Goal: Task Accomplishment & Management: Manage account settings

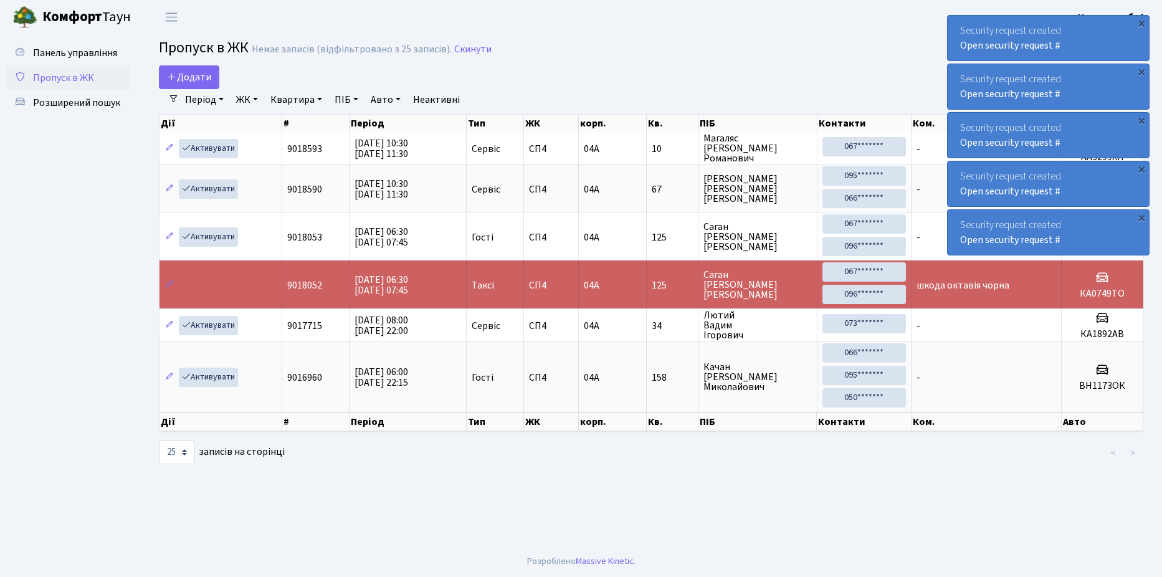
select select "25"
click at [70, 101] on span "Розширений пошук" at bounding box center [76, 103] width 87 height 14
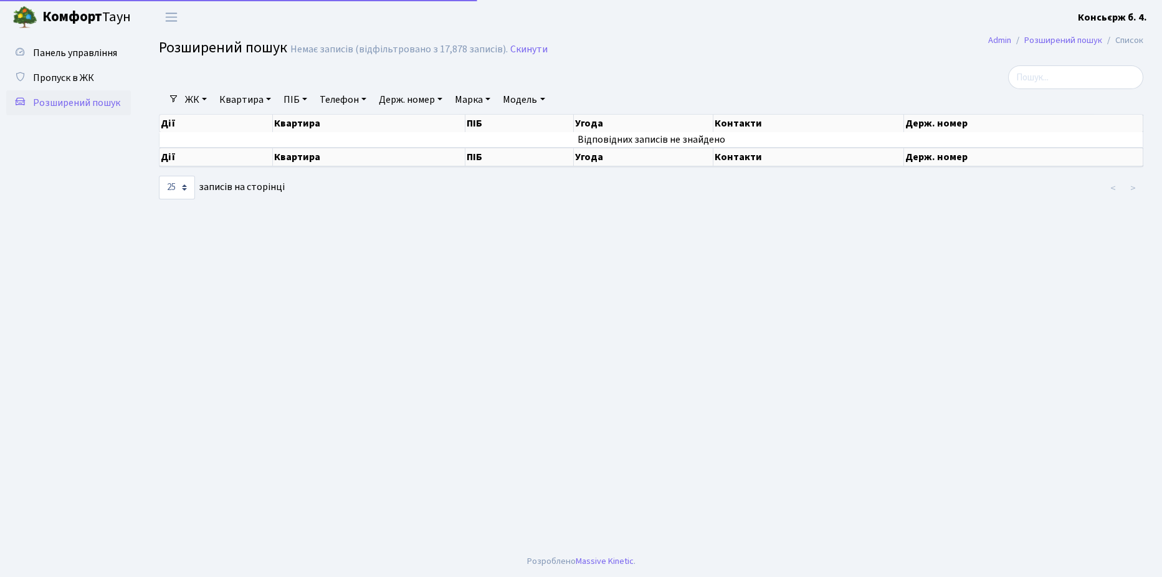
select select "25"
click at [66, 74] on span "Пропуск в ЖК" at bounding box center [63, 78] width 61 height 14
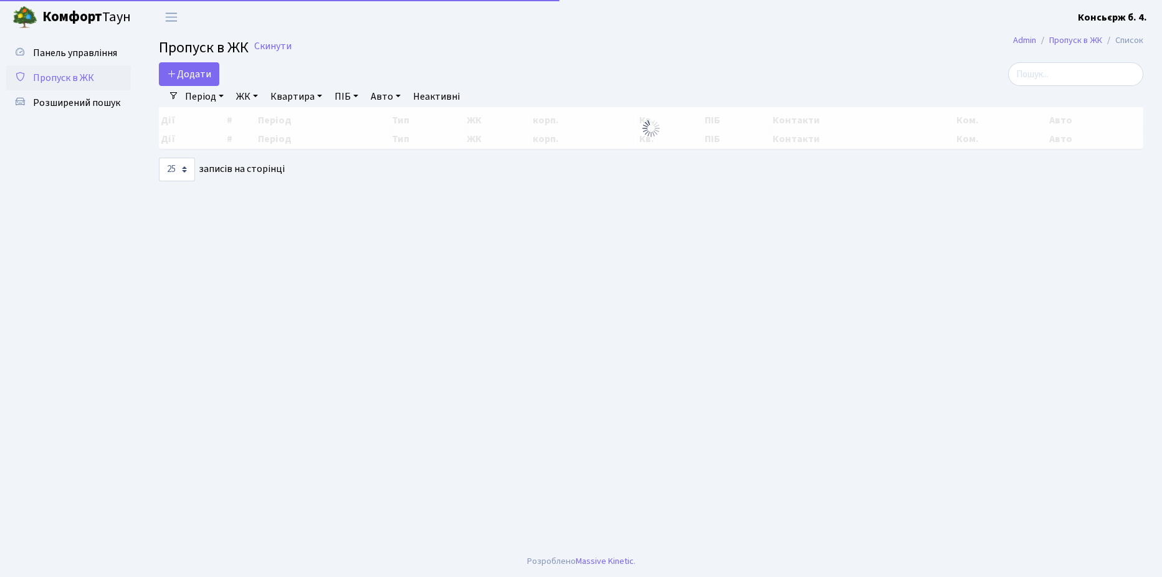
select select "25"
